Goal: Navigation & Orientation: Find specific page/section

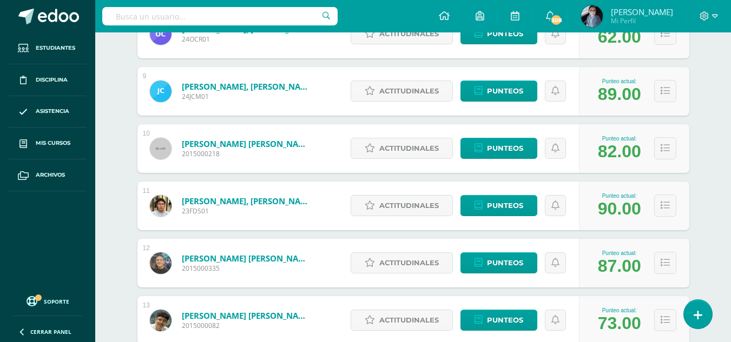
scroll to position [429, 0]
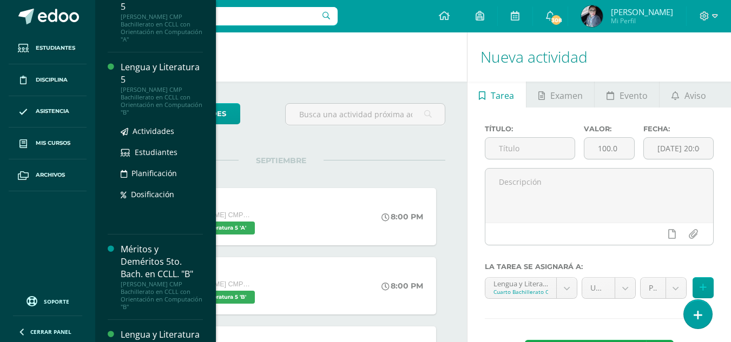
scroll to position [271, 0]
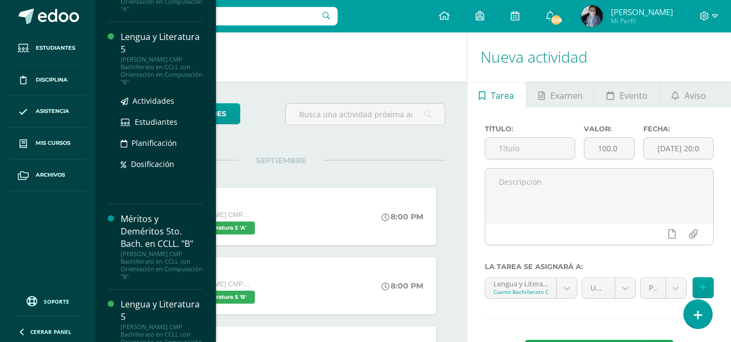
click at [156, 43] on div "Lengua y Literatura 5" at bounding box center [162, 43] width 82 height 25
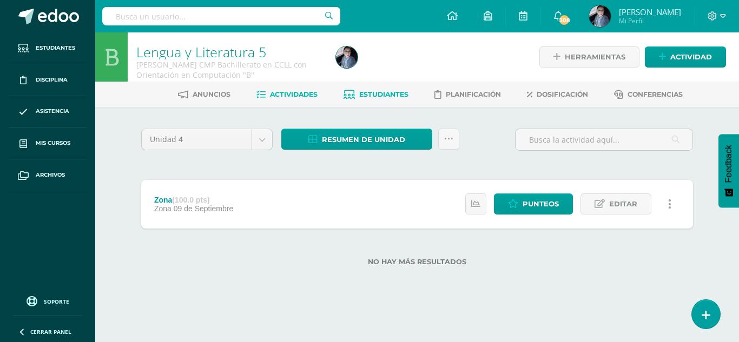
click at [383, 87] on link "Estudiantes" at bounding box center [376, 94] width 65 height 17
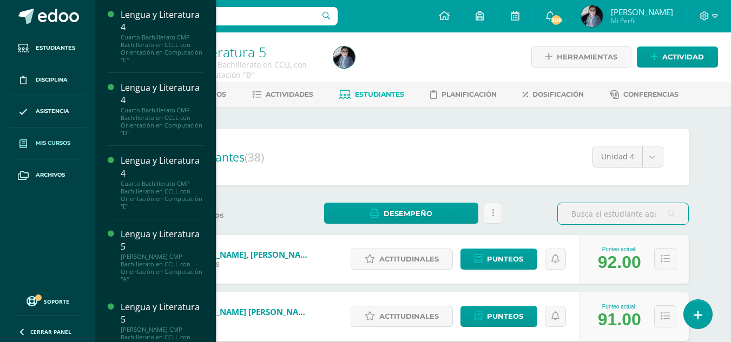
click at [28, 138] on span at bounding box center [23, 143] width 19 height 19
